Goal: Task Accomplishment & Management: Manage account settings

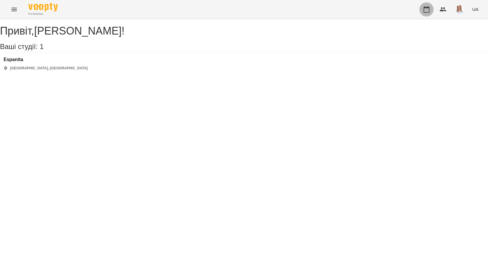
click at [426, 6] on button "button" at bounding box center [427, 9] width 14 height 14
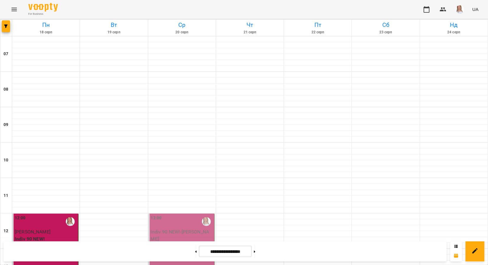
scroll to position [364, 0]
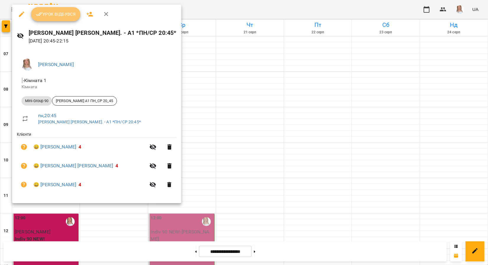
click at [65, 11] on span "Урок відбувся" at bounding box center [56, 14] width 40 height 7
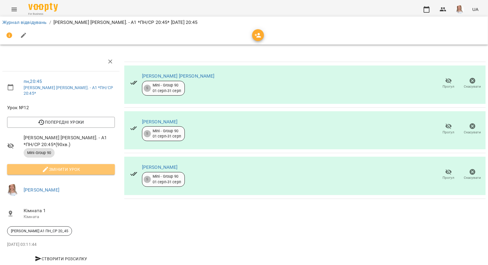
click at [66, 166] on span "Змінити урок" at bounding box center [61, 169] width 98 height 7
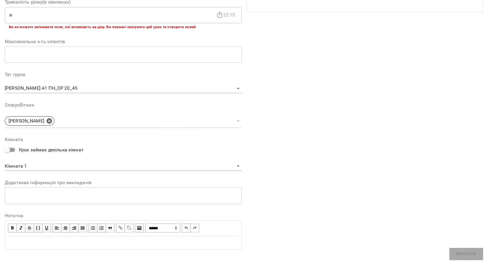
scroll to position [127, 0]
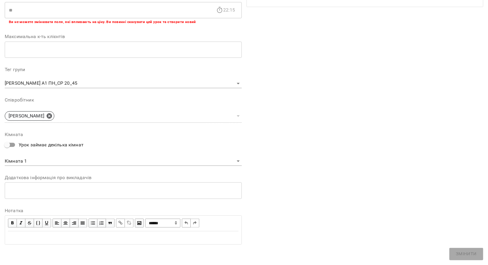
click at [14, 238] on div "Edit text" at bounding box center [123, 237] width 231 height 7
paste div "Edit text"
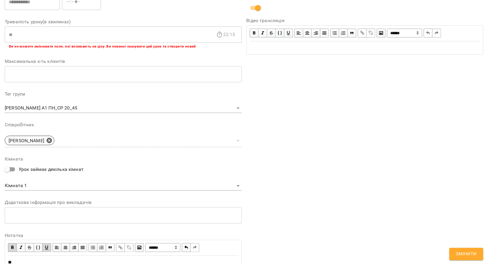
scroll to position [152, 0]
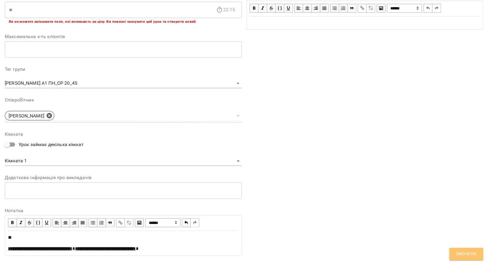
click at [475, 255] on span "Змінити" at bounding box center [466, 254] width 21 height 8
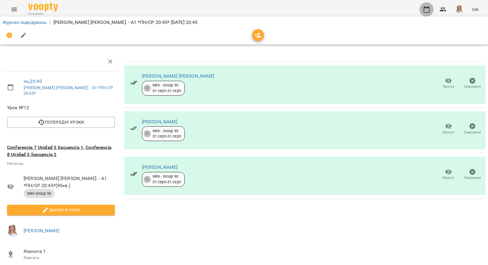
click at [427, 8] on icon "button" at bounding box center [427, 9] width 6 height 6
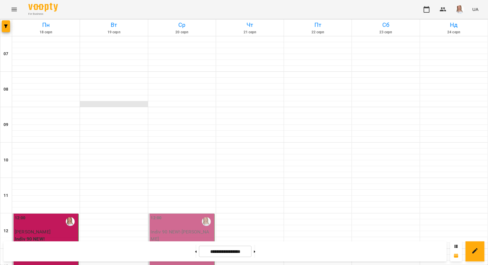
scroll to position [236, 0]
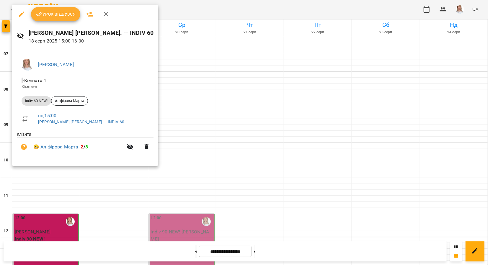
click at [55, 15] on span "Урок відбувся" at bounding box center [56, 14] width 40 height 7
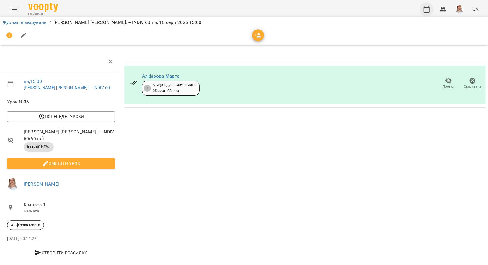
click at [427, 9] on icon "button" at bounding box center [426, 9] width 7 height 7
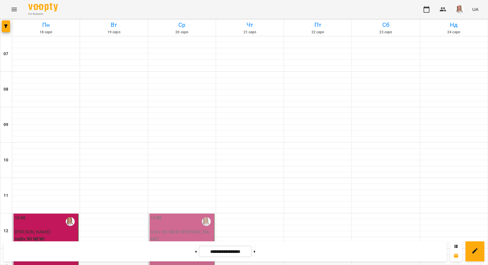
scroll to position [364, 0]
click at [195, 251] on button at bounding box center [195, 251] width 1 height 13
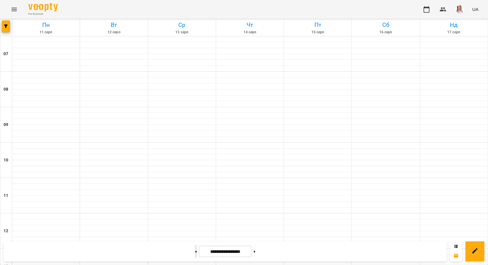
click at [195, 251] on button at bounding box center [195, 251] width 1 height 13
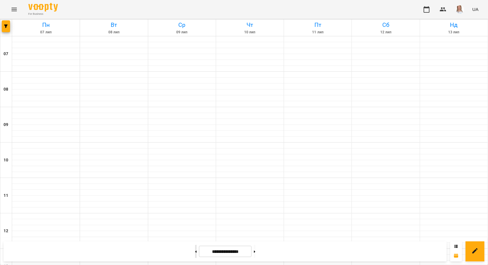
click at [195, 251] on button at bounding box center [195, 251] width 1 height 13
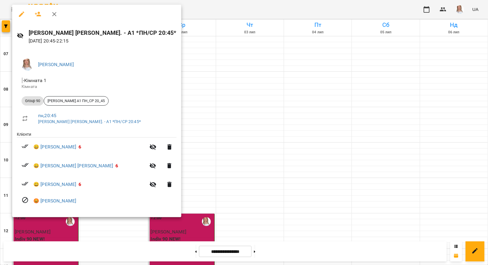
click at [54, 15] on icon "button" at bounding box center [54, 14] width 7 height 7
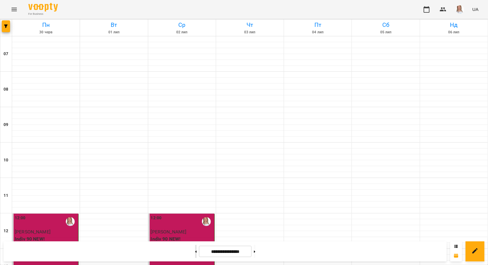
click at [195, 250] on button at bounding box center [195, 251] width 1 height 13
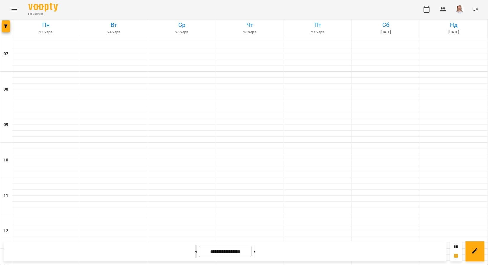
click at [195, 250] on button at bounding box center [195, 251] width 1 height 13
click at [255, 252] on icon at bounding box center [254, 252] width 1 height 2
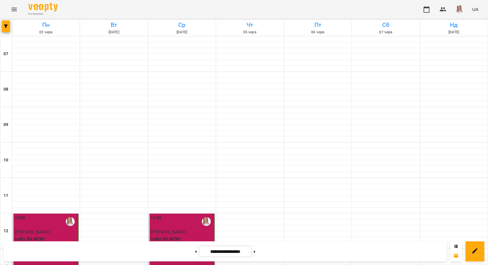
scroll to position [246, 0]
click at [255, 251] on button at bounding box center [254, 251] width 1 height 13
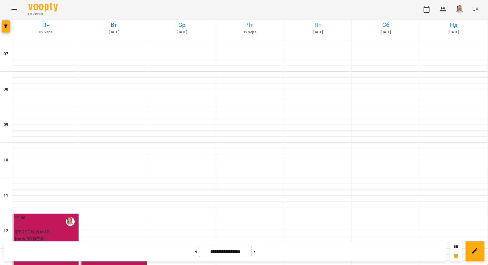
scroll to position [364, 0]
click at [255, 251] on button at bounding box center [254, 251] width 1 height 13
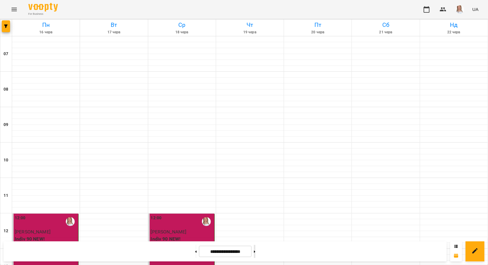
click at [255, 252] on icon at bounding box center [254, 252] width 1 height 2
click at [255, 251] on icon at bounding box center [254, 252] width 1 height 2
click at [255, 250] on button at bounding box center [254, 251] width 1 height 13
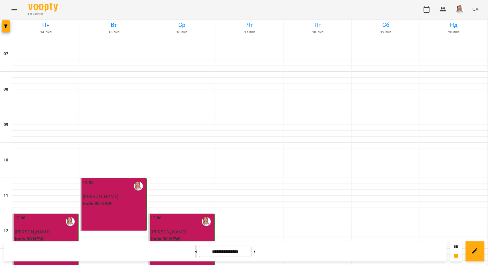
click at [195, 249] on button at bounding box center [195, 251] width 1 height 13
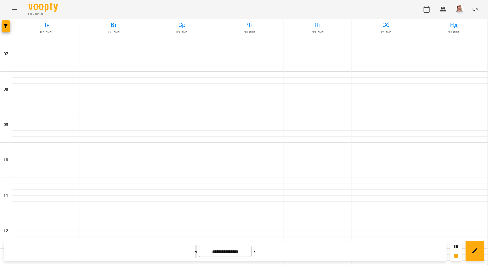
click at [195, 249] on button at bounding box center [195, 251] width 1 height 13
type input "**********"
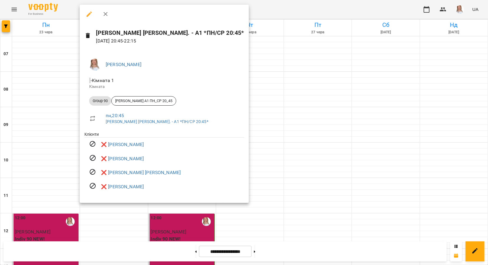
click at [105, 13] on icon "button" at bounding box center [105, 14] width 7 height 7
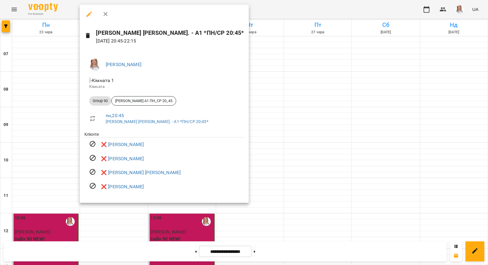
click at [90, 11] on icon "button" at bounding box center [89, 14] width 7 height 7
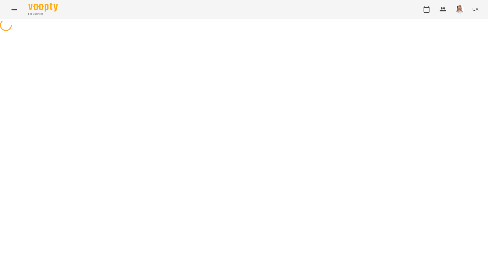
select select "********"
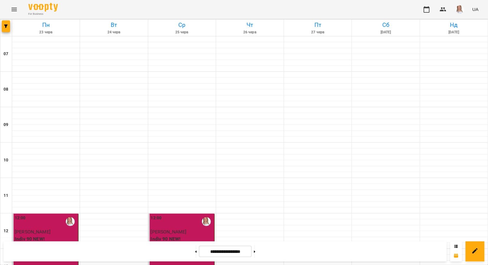
scroll to position [364, 0]
click at [255, 250] on button at bounding box center [254, 251] width 1 height 13
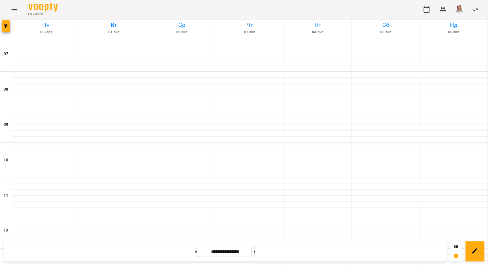
click at [255, 250] on button at bounding box center [254, 251] width 1 height 13
click at [255, 249] on button at bounding box center [254, 251] width 1 height 13
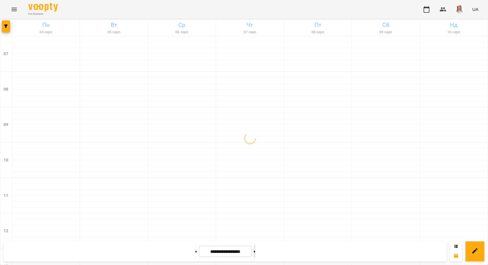
click at [255, 249] on button at bounding box center [254, 251] width 1 height 13
click at [255, 248] on button at bounding box center [254, 251] width 1 height 13
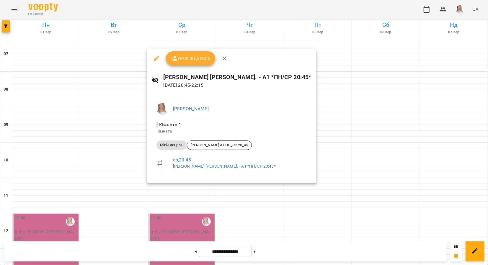
click at [317, 119] on div at bounding box center [244, 132] width 488 height 265
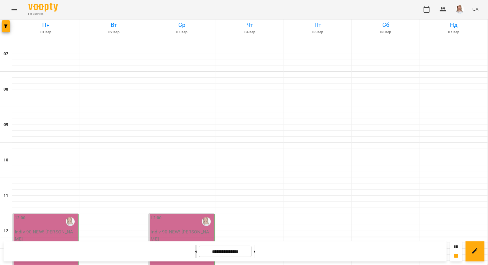
click at [195, 252] on button at bounding box center [195, 251] width 1 height 13
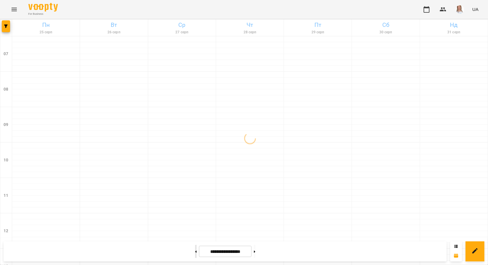
click at [195, 252] on icon at bounding box center [195, 252] width 1 height 2
type input "**********"
